Goal: Information Seeking & Learning: Learn about a topic

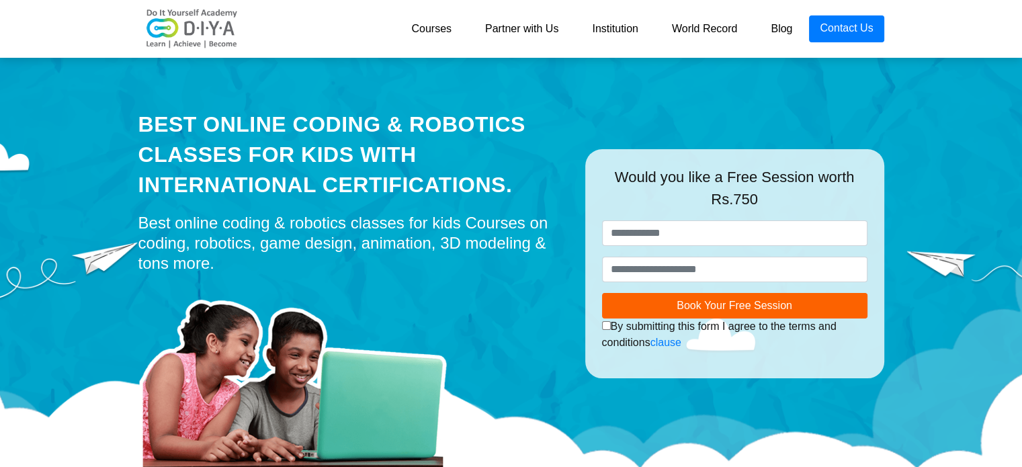
drag, startPoint x: 618, startPoint y: 170, endPoint x: 850, endPoint y: 191, distance: 233.5
click at [850, 191] on div "Would you like a Free Session worth Rs.750" at bounding box center [735, 193] width 266 height 54
click at [852, 201] on div "Would you like a Free Session worth Rs.750" at bounding box center [735, 193] width 266 height 54
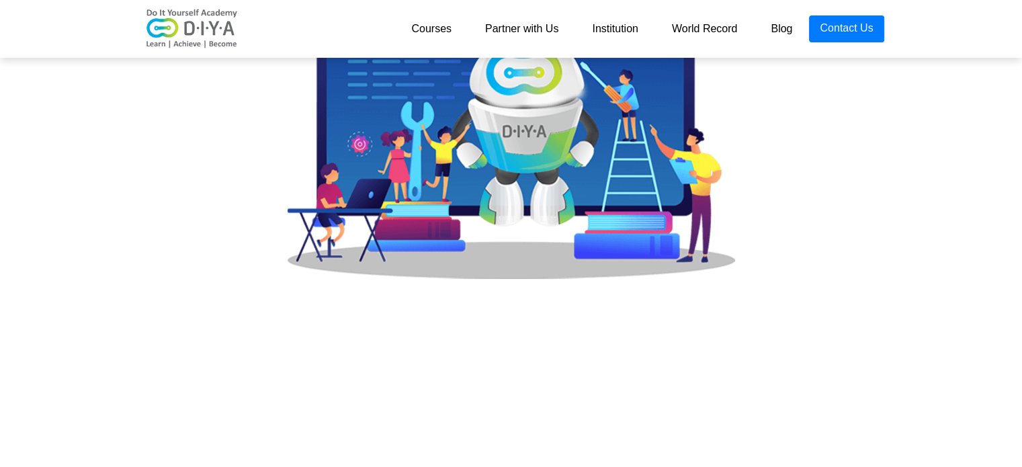
scroll to position [224, 0]
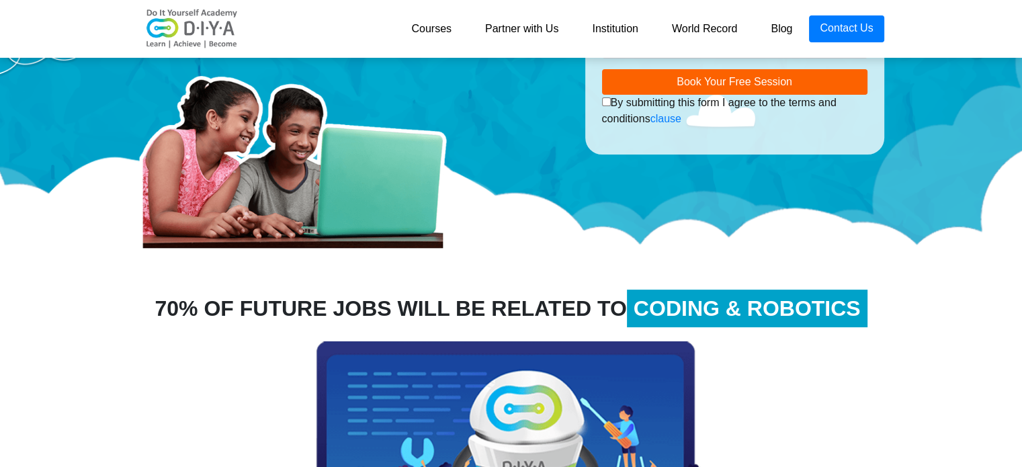
click at [432, 30] on link "Courses" at bounding box center [432, 28] width 74 height 27
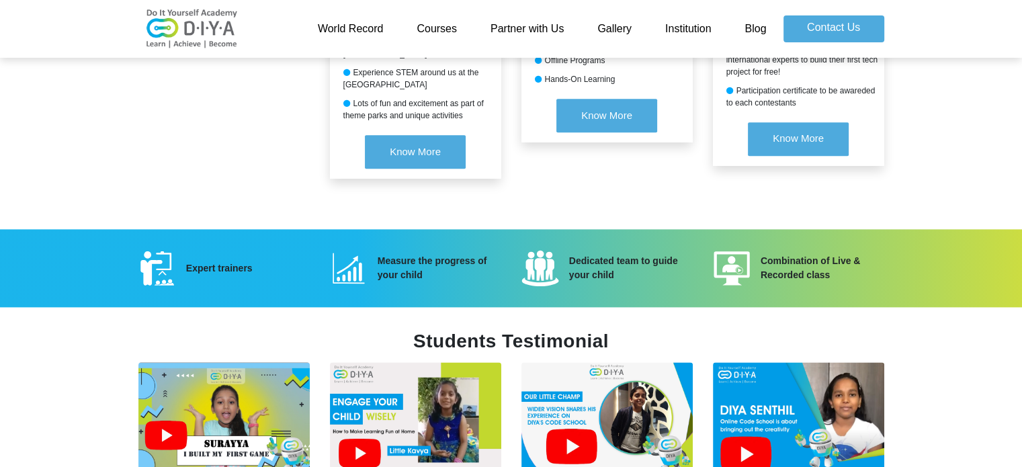
scroll to position [1840, 0]
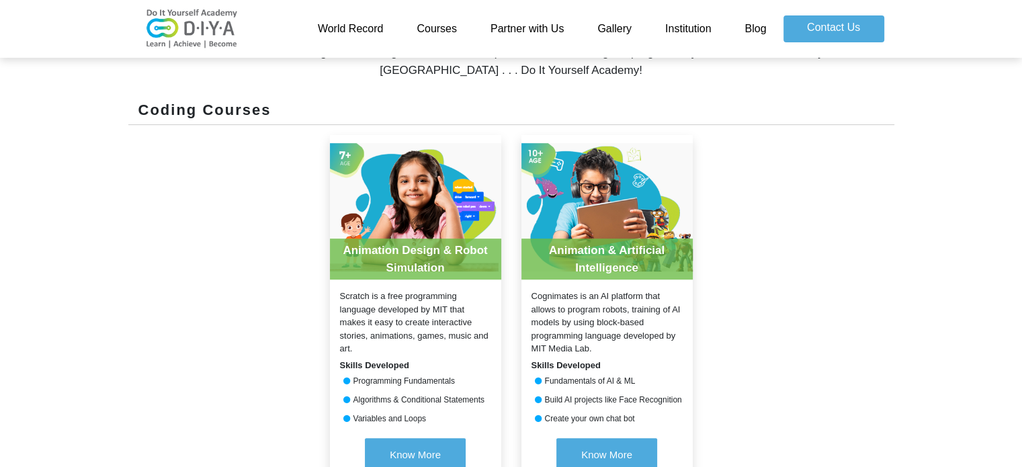
click at [175, 29] on img at bounding box center [192, 29] width 108 height 40
